Goal: Transaction & Acquisition: Purchase product/service

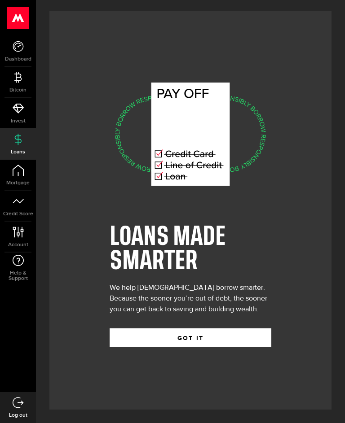
click at [214, 347] on button "GOT IT" at bounding box center [191, 338] width 162 height 19
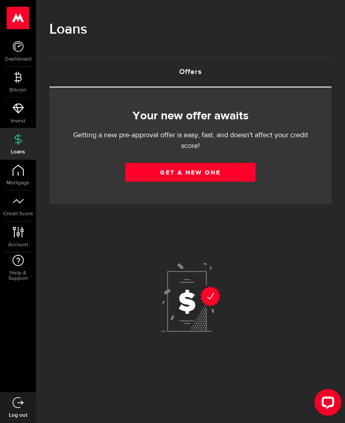
click at [195, 174] on link "Get a new one" at bounding box center [190, 172] width 130 height 19
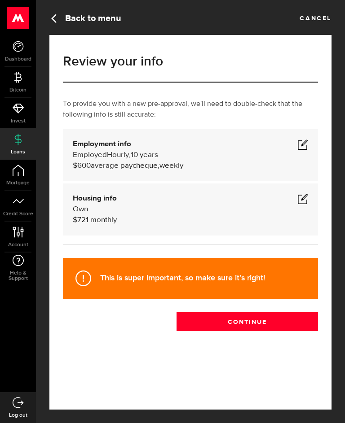
click at [303, 146] on span at bounding box center [302, 144] width 11 height 11
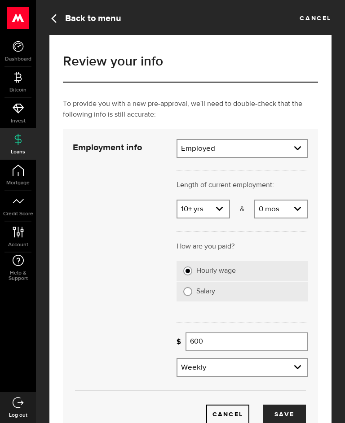
click at [220, 343] on input "600" at bounding box center [246, 342] width 123 height 19
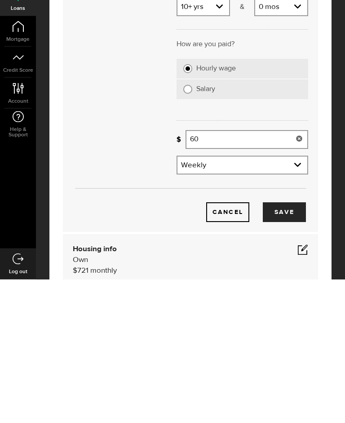
type input "6"
type input "722"
click at [289, 347] on button "Save" at bounding box center [284, 357] width 43 height 20
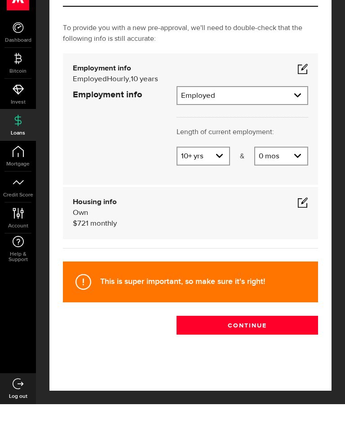
scroll to position [16, 0]
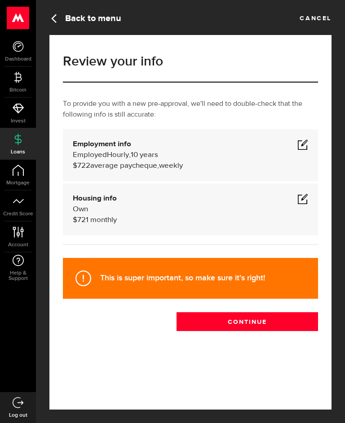
click at [302, 193] on span at bounding box center [302, 198] width 11 height 11
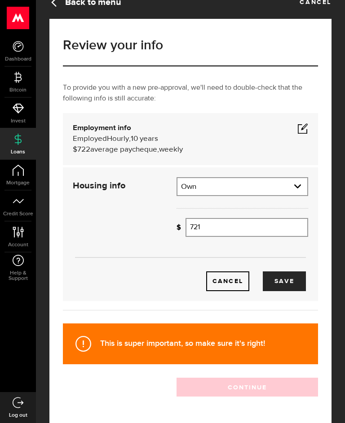
click at [217, 229] on input "721" at bounding box center [246, 227] width 123 height 19
type input "7"
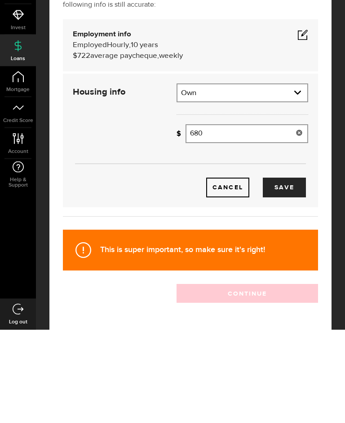
type input "680"
click at [292, 272] on button "Save" at bounding box center [284, 282] width 43 height 20
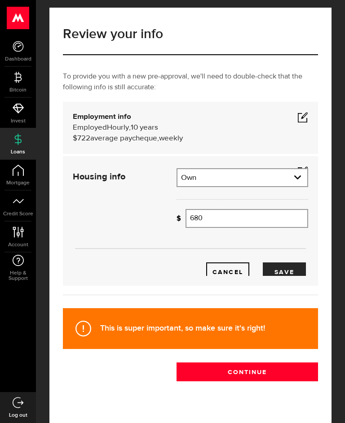
scroll to position [0, 0]
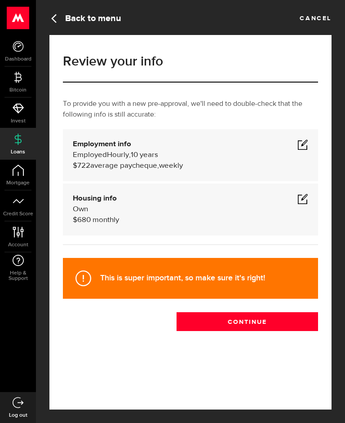
click at [263, 326] on button "Continue" at bounding box center [246, 321] width 141 height 19
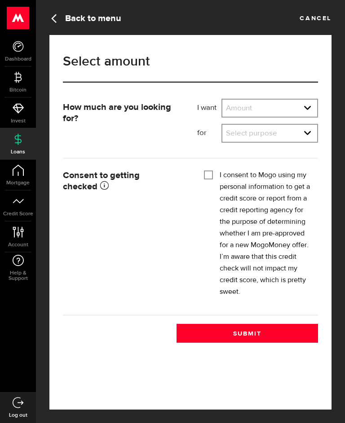
scroll to position [0, 0]
click at [309, 110] on select "Amount $500 $1000 $2000 $3000 $4000 $5000 $6000 $7000 $8000 $9000 $10000 $11000…" at bounding box center [269, 109] width 95 height 19
select select "1000"
click at [308, 137] on select "Select purpose Credit Card Refinancing/Pay Off Credit Cards Debt Consolidation …" at bounding box center [269, 134] width 95 height 19
select select "Household Expenses"
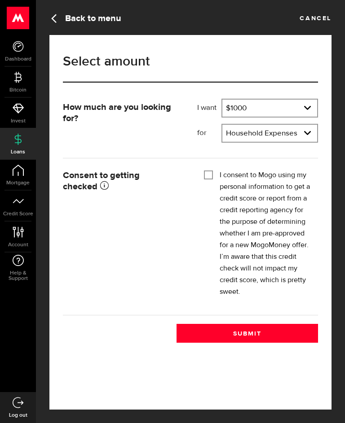
click at [212, 175] on input "I consent to Mogo using my personal information to get a credit score or report…" at bounding box center [208, 174] width 9 height 9
checkbox input "true"
click at [259, 336] on button "Submit" at bounding box center [246, 333] width 141 height 19
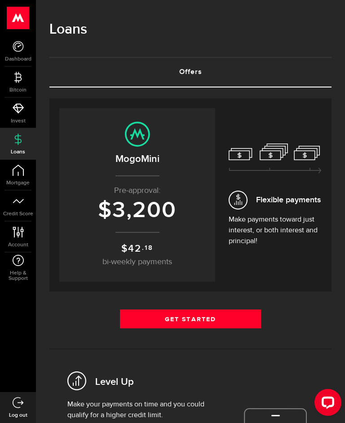
click at [250, 321] on link "Get Started" at bounding box center [190, 319] width 141 height 19
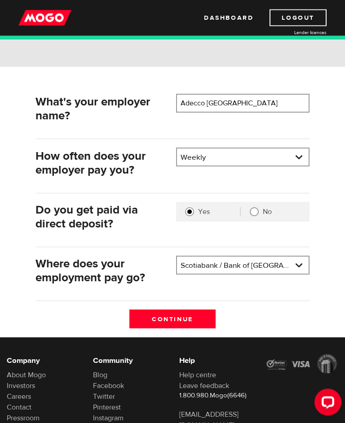
scroll to position [100, 0]
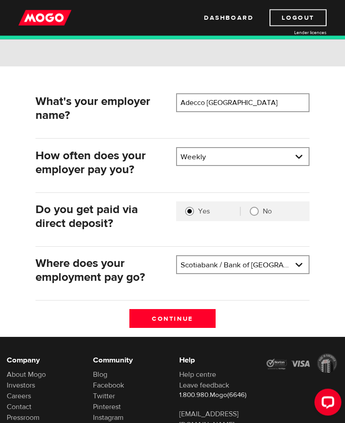
click at [202, 322] on input "Continue" at bounding box center [172, 319] width 87 height 19
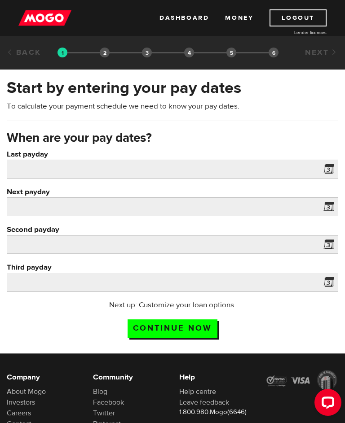
click at [332, 171] on span at bounding box center [326, 170] width 13 height 14
click at [326, 175] on span at bounding box center [326, 170] width 13 height 14
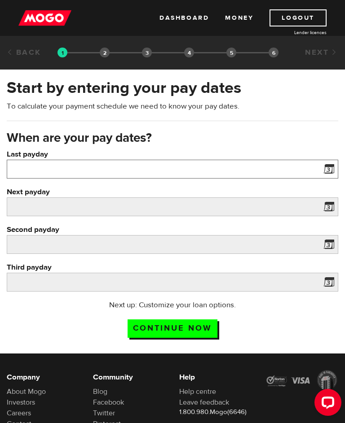
click at [38, 169] on input "Last payday" at bounding box center [172, 169] width 331 height 19
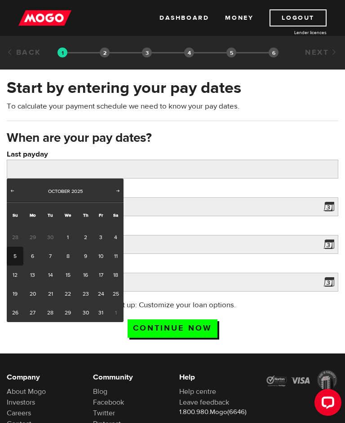
click at [89, 237] on link "2" at bounding box center [85, 237] width 17 height 19
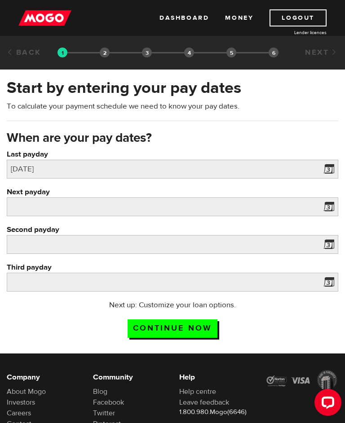
click at [328, 209] on span at bounding box center [326, 208] width 13 height 14
click at [334, 210] on span at bounding box center [326, 208] width 13 height 14
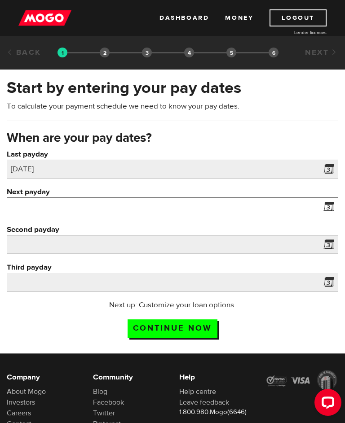
click at [45, 206] on input "Next payday" at bounding box center [172, 207] width 331 height 19
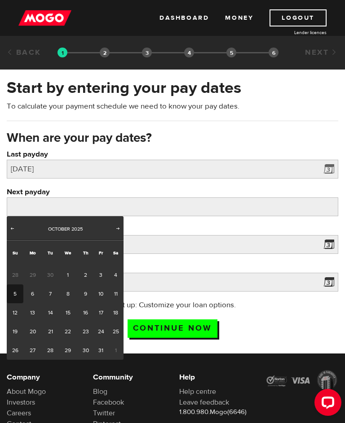
click at [330, 171] on span at bounding box center [326, 170] width 13 height 14
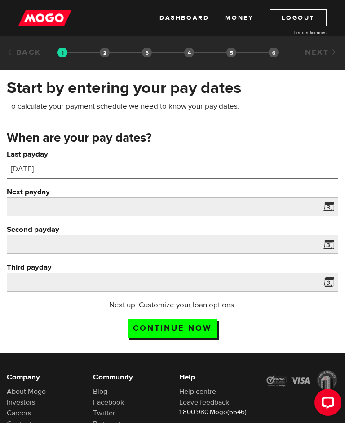
click at [74, 171] on input "2025/10/02" at bounding box center [172, 169] width 331 height 19
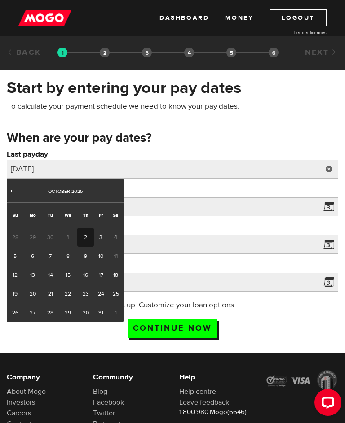
click at [81, 241] on link "2" at bounding box center [85, 237] width 17 height 19
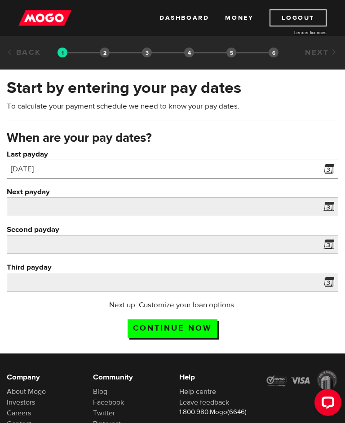
click at [279, 171] on input "2025/10/02" at bounding box center [172, 169] width 331 height 19
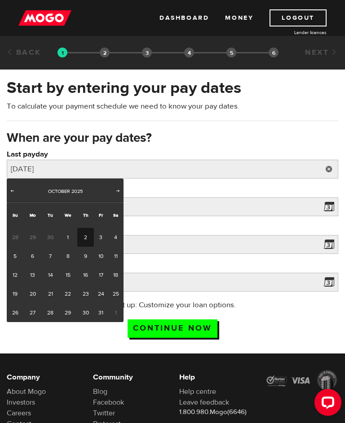
click at [103, 238] on link "3" at bounding box center [101, 237] width 14 height 19
type input "2025/10/03"
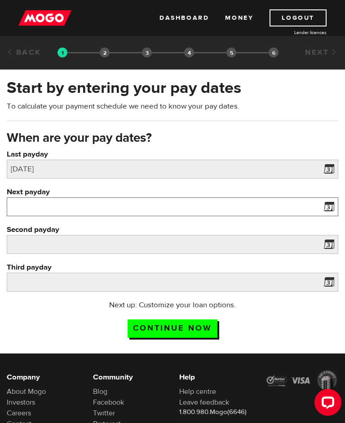
click at [39, 211] on input "Next payday" at bounding box center [172, 207] width 331 height 19
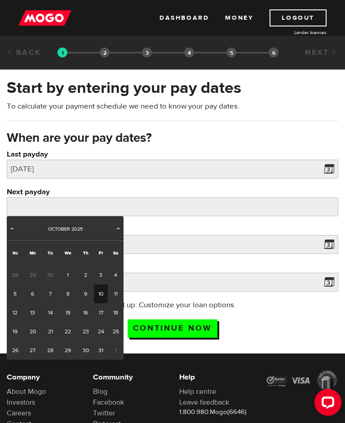
click at [102, 294] on link "10" at bounding box center [101, 294] width 14 height 19
type input "2025/10/10"
type input "2025/10/17"
type input "2025/10/24"
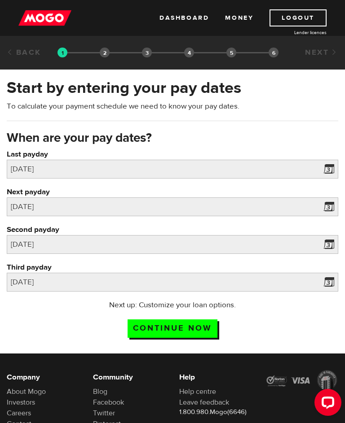
click at [189, 328] on input "Continue now" at bounding box center [172, 329] width 90 height 18
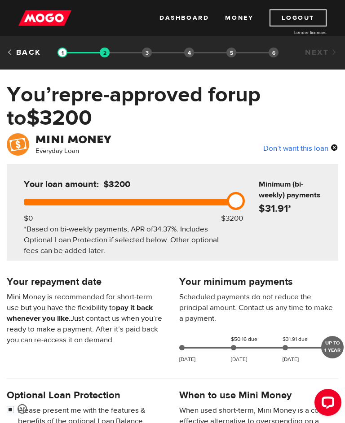
click at [336, 347] on div "UP TO 1 YEAR" at bounding box center [332, 347] width 22 height 22
click at [335, 349] on div "UP TO 1 YEAR" at bounding box center [332, 347] width 22 height 22
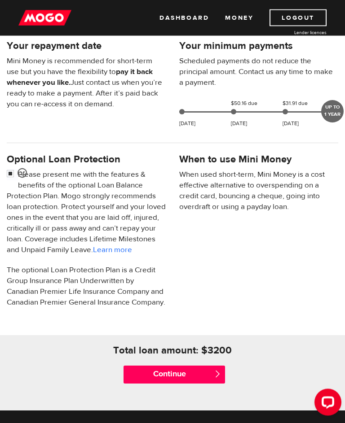
scroll to position [237, 0]
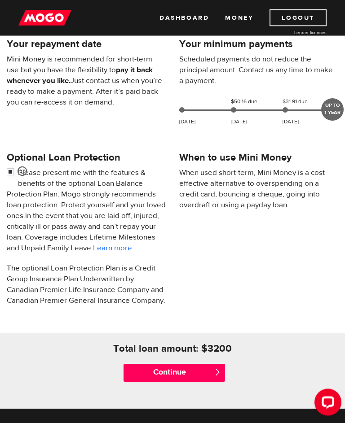
click at [202, 372] on input "Continue" at bounding box center [173, 373] width 101 height 18
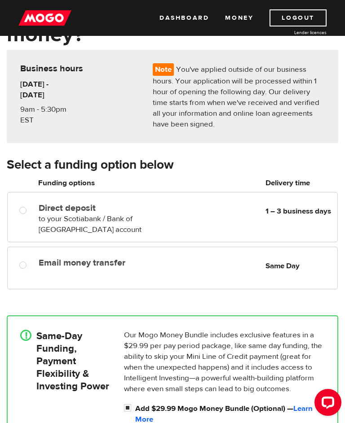
scroll to position [81, 0]
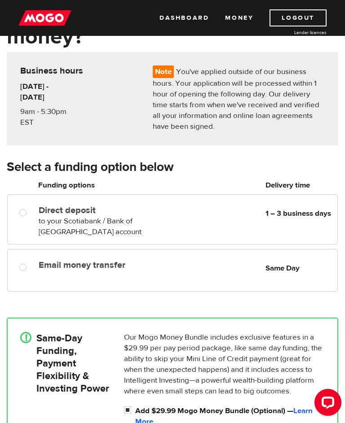
click at [24, 268] on input "Email money transfer" at bounding box center [24, 268] width 11 height 11
radio input "true"
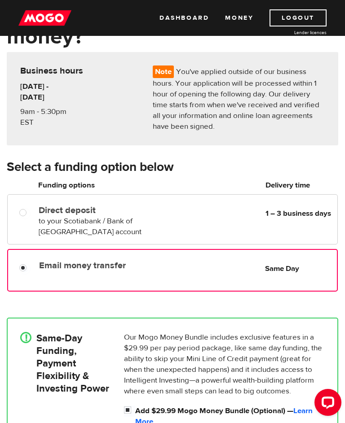
click at [24, 265] on input "Email money transfer" at bounding box center [24, 268] width 11 height 11
click at [27, 206] on div at bounding box center [21, 211] width 35 height 18
radio input "true"
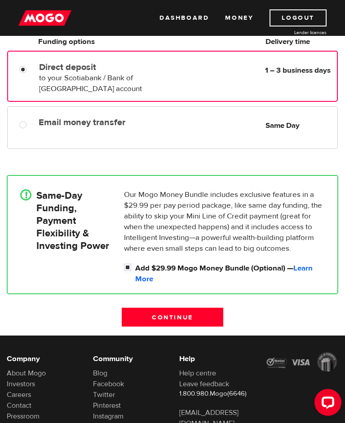
scroll to position [224, 0]
click at [193, 322] on input "Continue" at bounding box center [172, 317] width 101 height 19
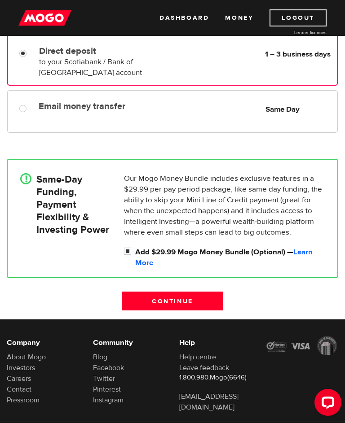
click at [24, 114] on input "Email money transfer" at bounding box center [24, 109] width 11 height 11
radio input "true"
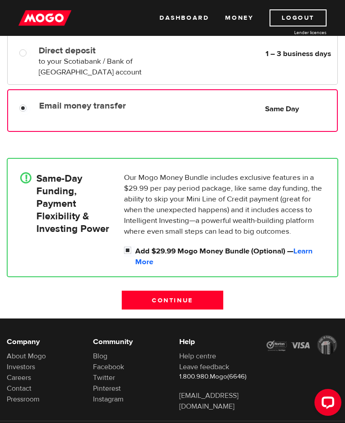
click at [210, 300] on input "Continue" at bounding box center [172, 300] width 101 height 19
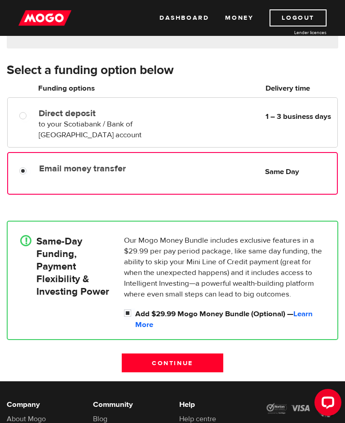
scroll to position [179, 0]
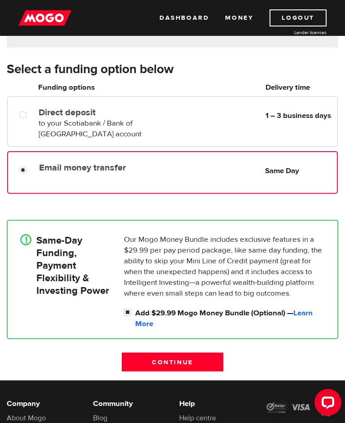
click at [28, 117] on input "Direct deposit" at bounding box center [24, 115] width 11 height 11
radio input "true"
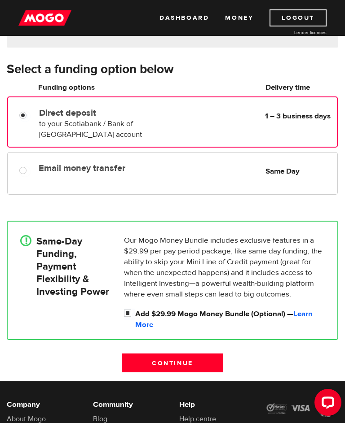
click at [212, 364] on input "Continue" at bounding box center [172, 363] width 101 height 19
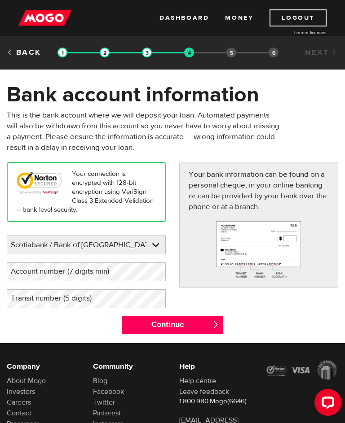
click at [344, 228] on html "Dashboard Money Logout Lender licences STEP 4 Loan approval Loan select Funding…" at bounding box center [172, 211] width 345 height 423
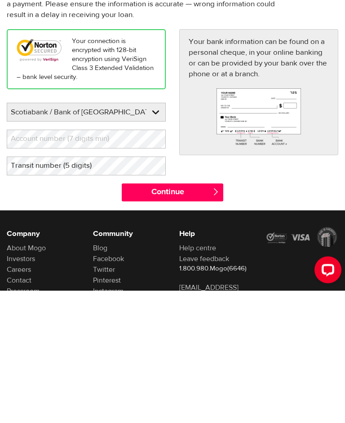
click at [270, 221] on img at bounding box center [258, 249] width 84 height 57
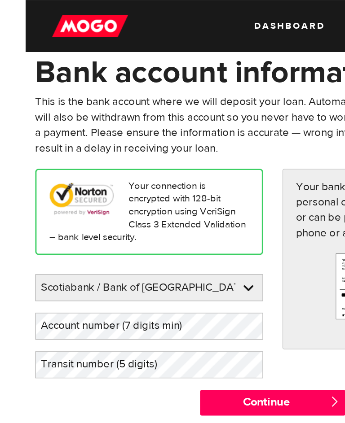
scroll to position [44, 0]
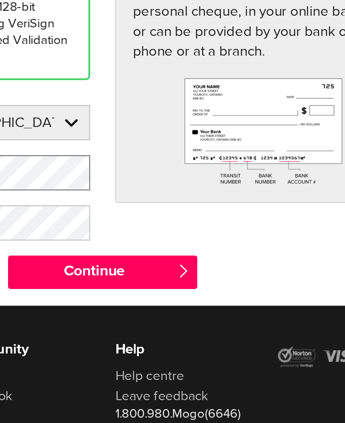
scroll to position [75, 0]
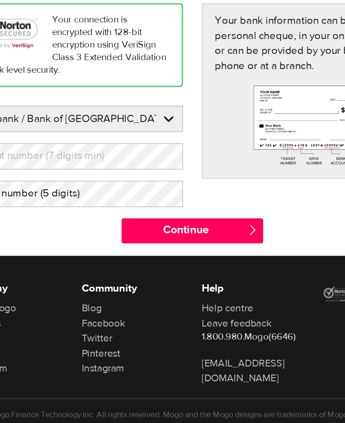
click at [58, 188] on label "Account number (7 digits min)" at bounding box center [67, 197] width 121 height 18
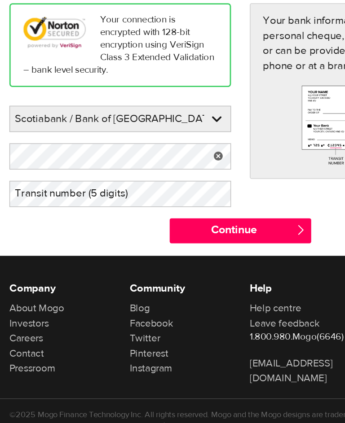
click at [107, 215] on label "Transit number (5 digits)" at bounding box center [58, 224] width 103 height 18
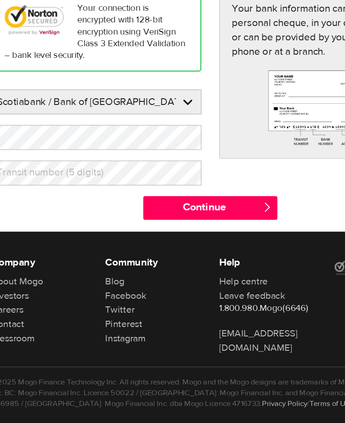
click at [20, 215] on label "Transit number (5 digits)" at bounding box center [58, 224] width 103 height 18
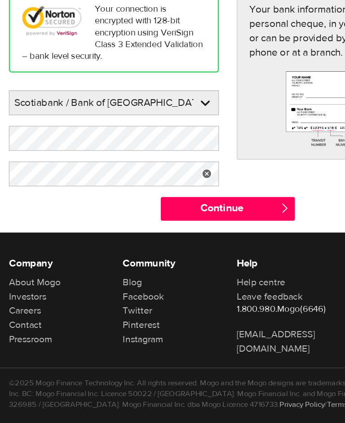
click at [210, 242] on input "Continue" at bounding box center [172, 251] width 101 height 18
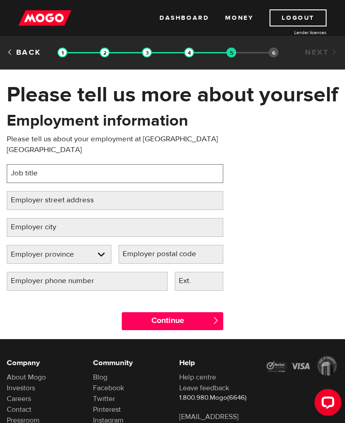
click at [206, 164] on input "Job title" at bounding box center [115, 173] width 216 height 19
type input "Manufacturing"
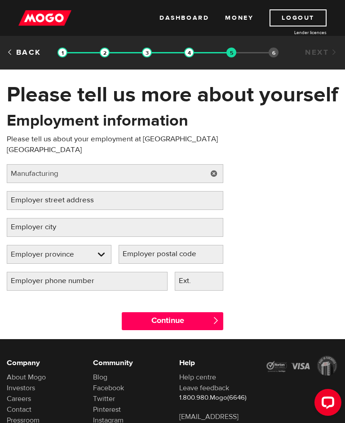
click at [96, 192] on label "Employer street address" at bounding box center [59, 200] width 105 height 18
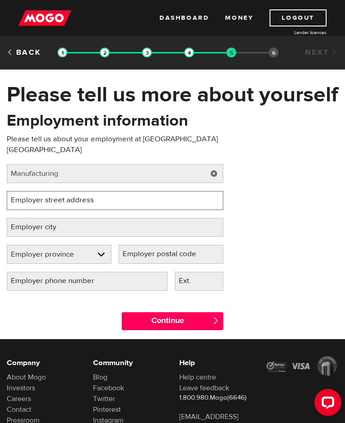
click at [96, 192] on input "Employer street address" at bounding box center [115, 200] width 216 height 19
type input "[GEOGRAPHIC_DATA]"
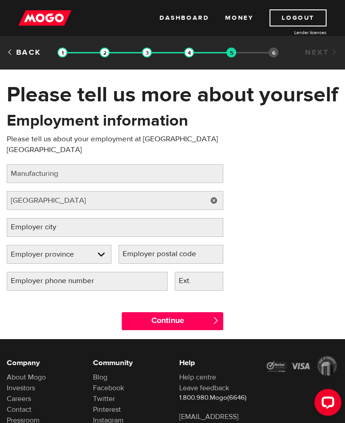
click at [69, 219] on label "Employer city" at bounding box center [41, 227] width 68 height 18
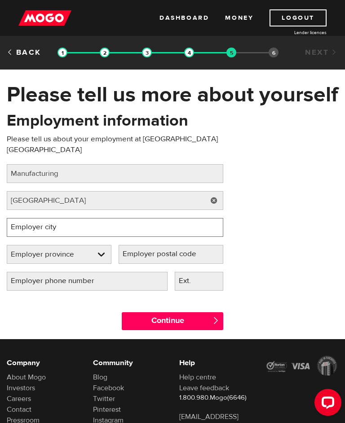
click at [69, 219] on input "Employer city" at bounding box center [115, 227] width 216 height 19
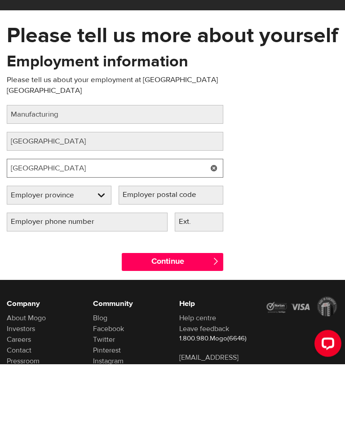
type input "[GEOGRAPHIC_DATA]"
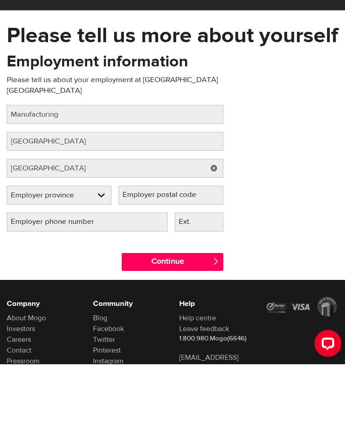
click at [104, 246] on select "Employer province Alberta British Columbia Ontario Manitoba New Brunswick Newfo…" at bounding box center [59, 255] width 104 height 19
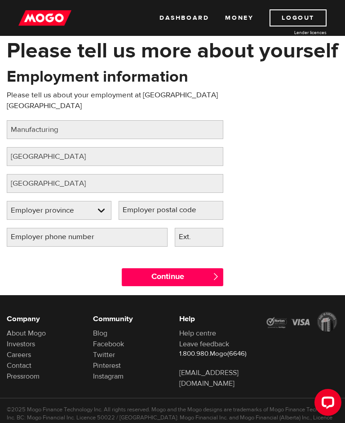
select select "ON"
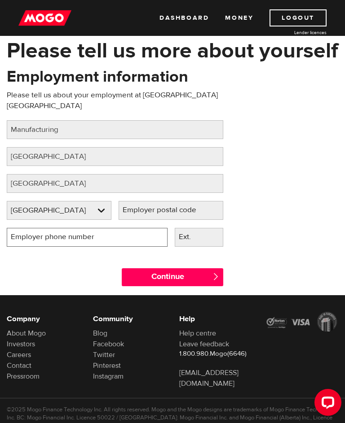
click at [147, 231] on input "Employer phone number" at bounding box center [87, 237] width 161 height 19
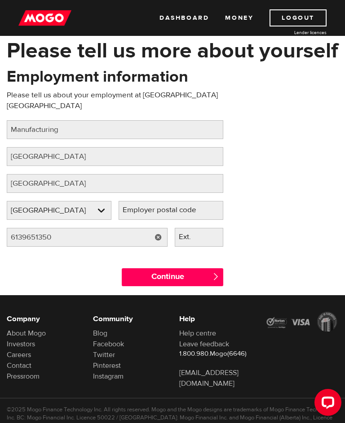
click at [220, 270] on input "Continue" at bounding box center [172, 277] width 101 height 18
type input "(613) 965-1350"
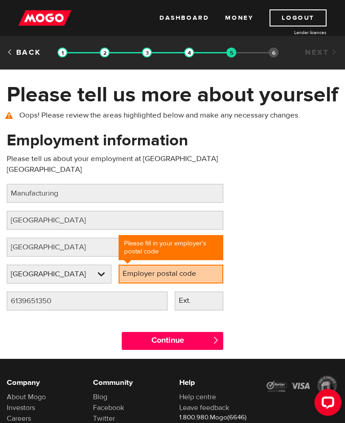
click at [142, 268] on label "Employer postal code" at bounding box center [167, 274] width 96 height 18
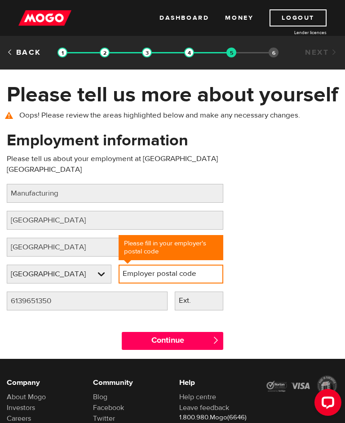
click at [142, 268] on input "Employer postal code" at bounding box center [171, 274] width 105 height 19
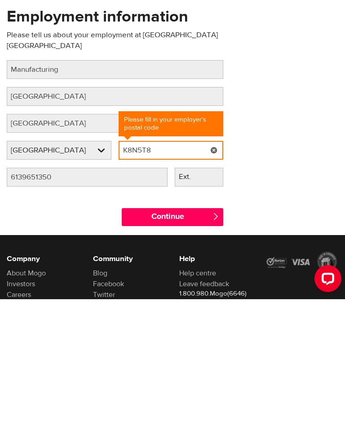
type input "K8N5T8"
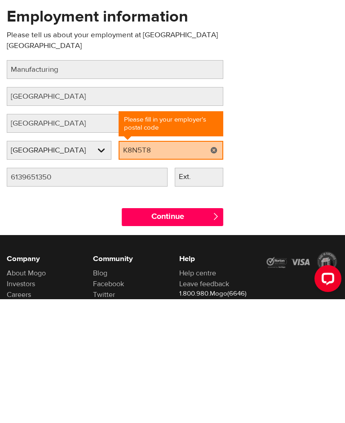
click at [211, 332] on input "Continue" at bounding box center [172, 341] width 101 height 18
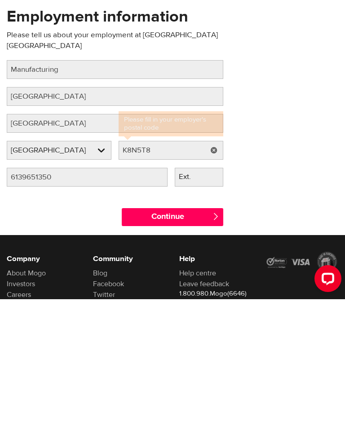
scroll to position [80, 0]
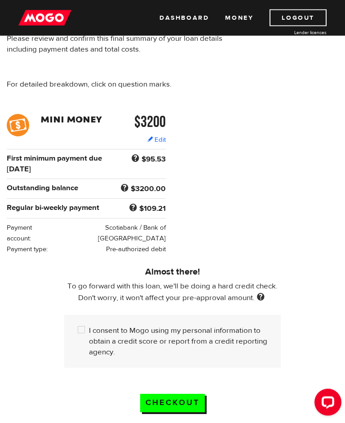
scroll to position [77, 0]
click at [134, 161] on span at bounding box center [135, 159] width 12 height 12
click at [132, 161] on span at bounding box center [135, 159] width 12 height 12
click at [328, 265] on div "Almost there! To go forward with this loan, we'll be doing a hard credit check.…" at bounding box center [172, 316] width 345 height 122
click at [123, 186] on span at bounding box center [125, 189] width 12 height 12
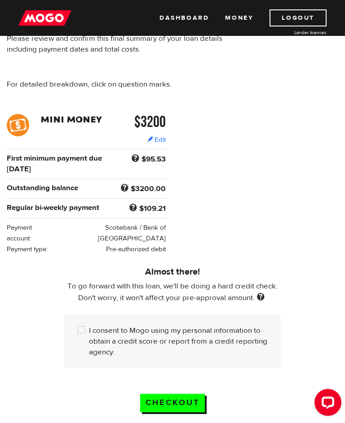
click at [130, 190] on span at bounding box center [125, 189] width 12 height 12
click at [338, 139] on div "$3200 Edit $3200 Regular bi-weekly payment $109.21 First minimum payment due [D…" at bounding box center [172, 184] width 345 height 140
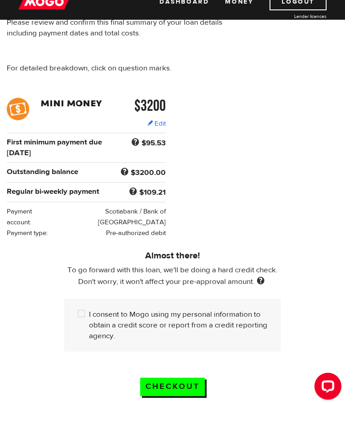
scroll to position [93, 0]
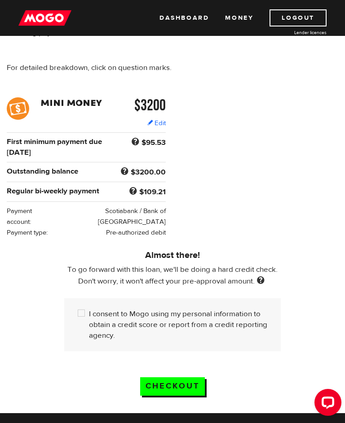
click at [85, 318] on input "I consent to Mogo using my personal information to obtain a credit score or rep…" at bounding box center [83, 314] width 11 height 11
checkbox input "true"
click at [185, 393] on input "Checkout" at bounding box center [172, 386] width 65 height 18
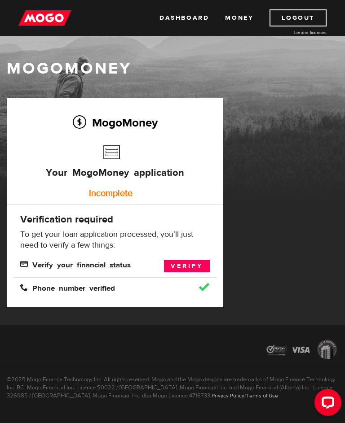
click at [190, 264] on link "Verify" at bounding box center [187, 266] width 46 height 13
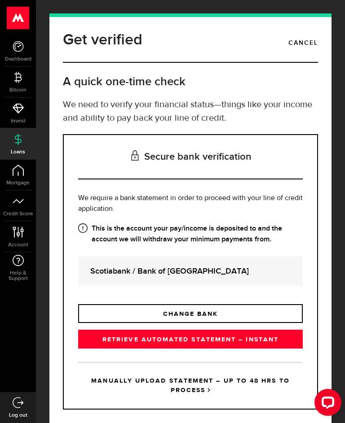
click at [287, 339] on link "RETRIEVE AUTOMATED STATEMENT – INSTANT" at bounding box center [190, 339] width 224 height 19
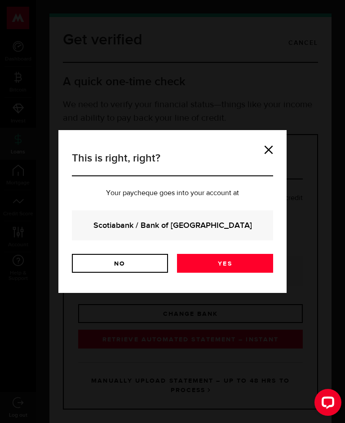
click at [233, 264] on link "Yes" at bounding box center [225, 263] width 96 height 19
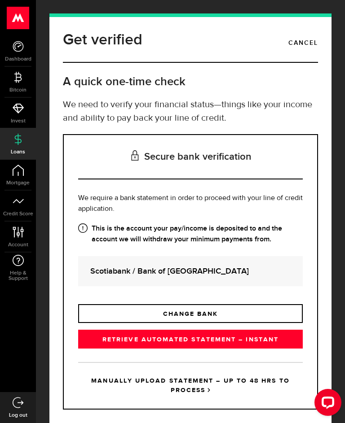
click at [291, 340] on link "RETRIEVE AUTOMATED STATEMENT – INSTANT" at bounding box center [190, 339] width 224 height 19
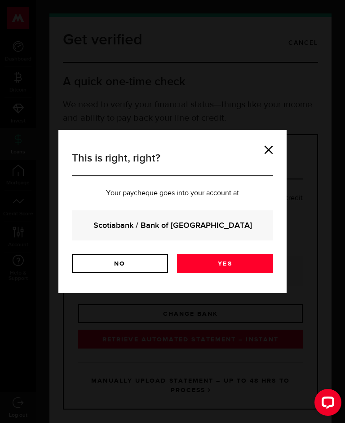
click at [250, 264] on link "Yes" at bounding box center [225, 263] width 96 height 19
